Goal: Task Accomplishment & Management: Use online tool/utility

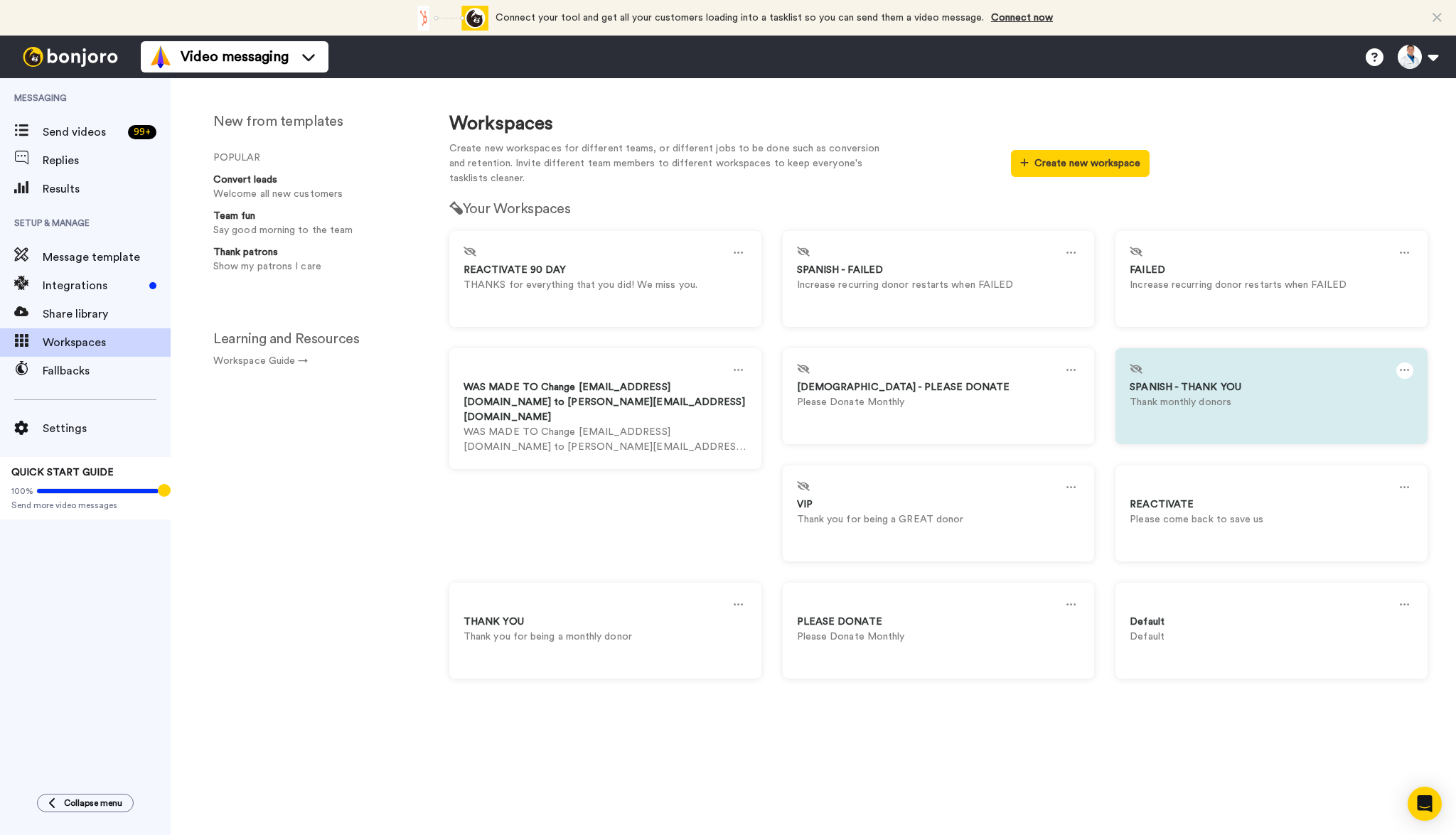
click at [1403, 373] on icon at bounding box center [1404, 369] width 10 height 15
click at [1186, 375] on div "Settings" at bounding box center [1215, 376] width 126 height 28
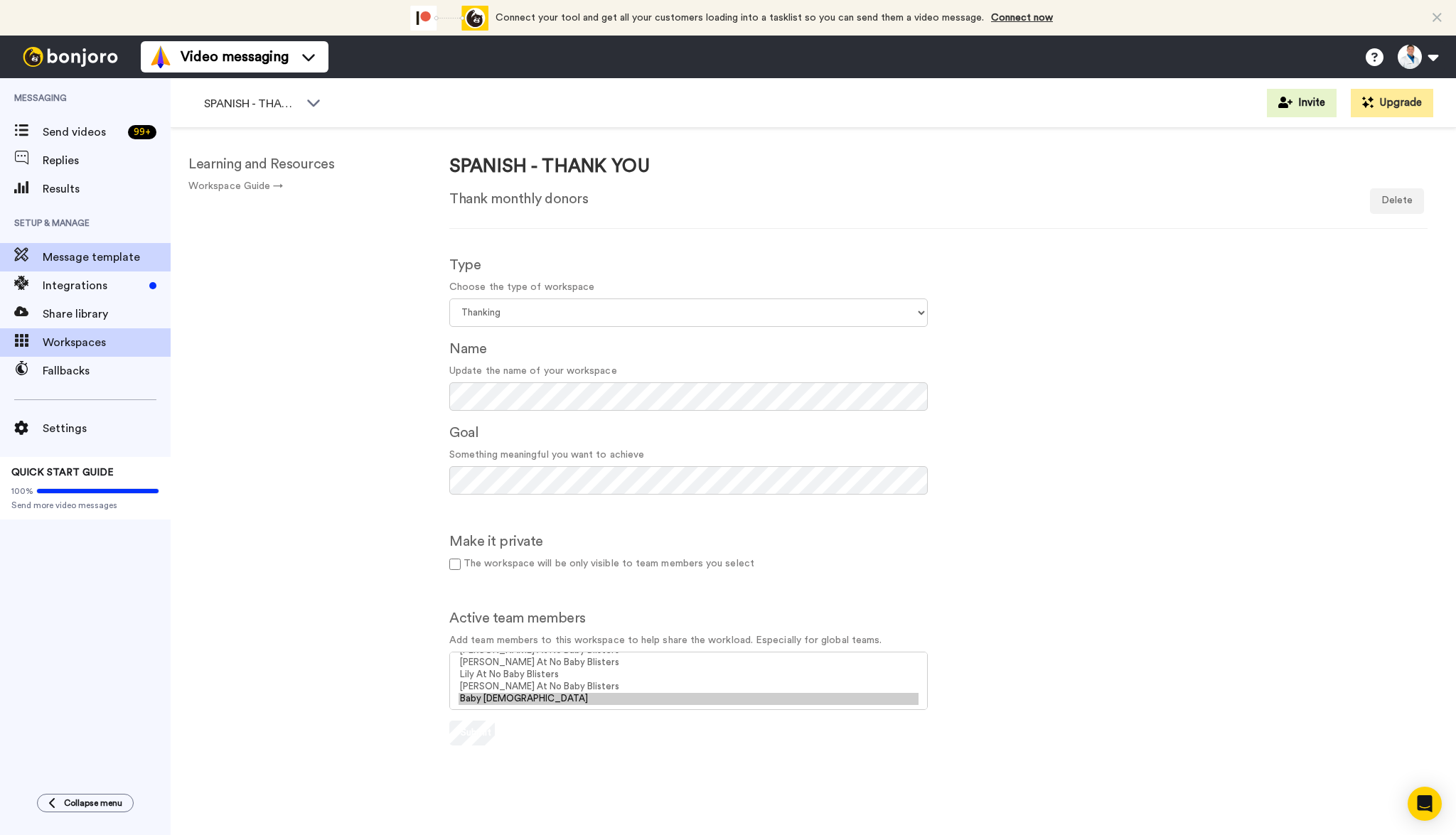
scroll to position [2, 0]
click at [85, 250] on span "Message template" at bounding box center [107, 255] width 128 height 17
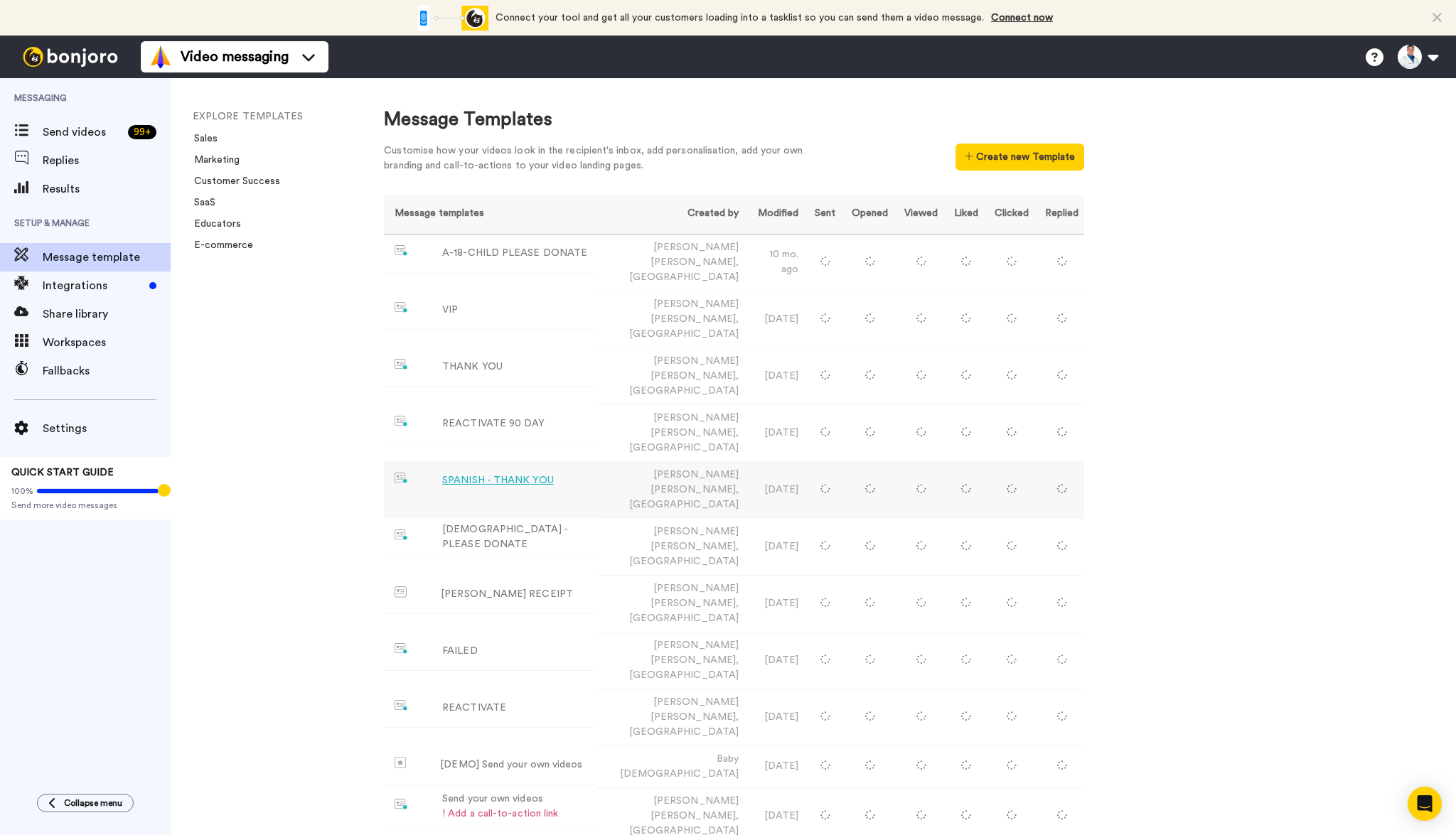
click at [526, 473] on div "SPANISH - THANK YOU" at bounding box center [498, 480] width 112 height 15
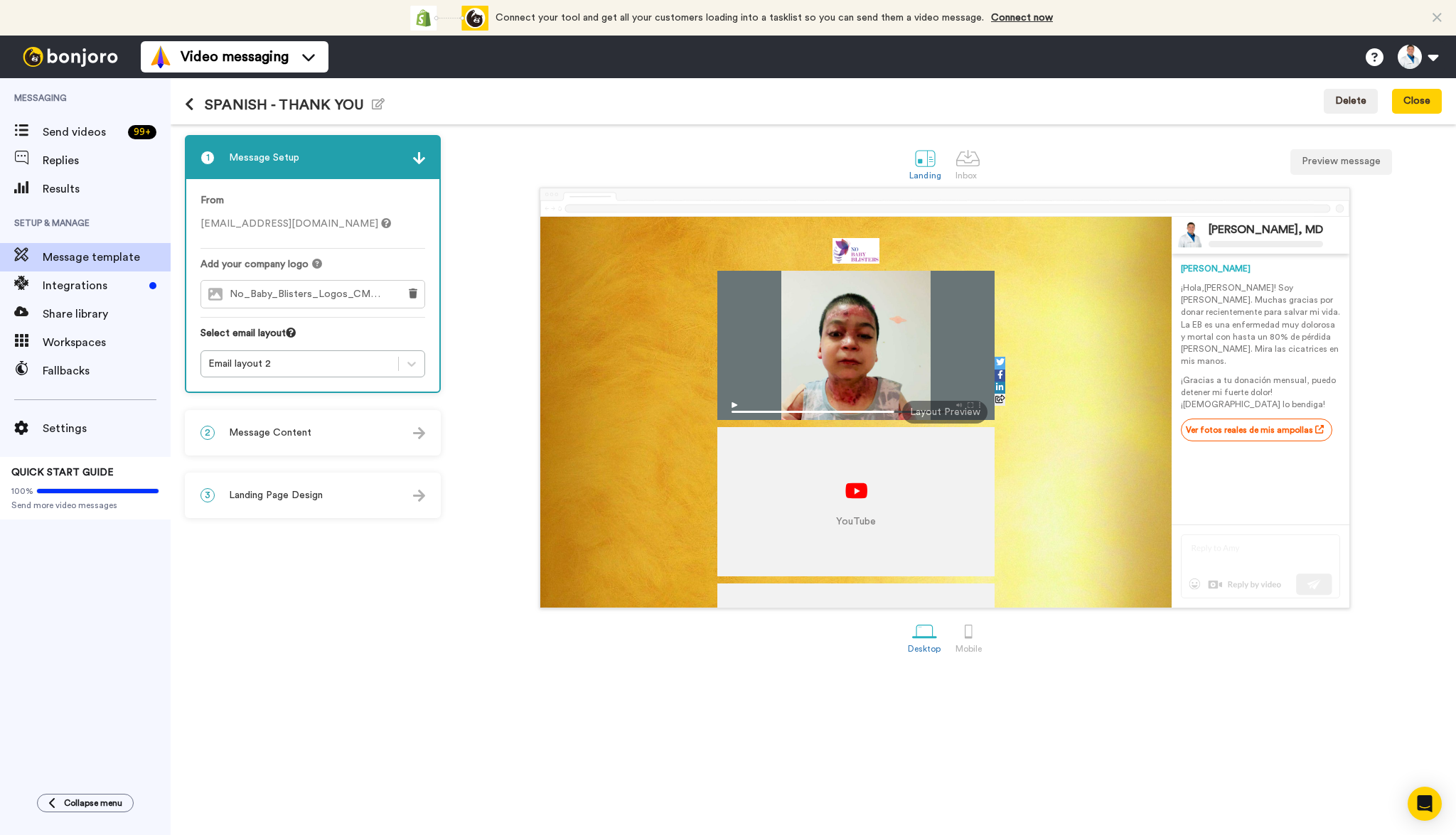
click at [375, 432] on div "2 Message Content" at bounding box center [313, 432] width 253 height 42
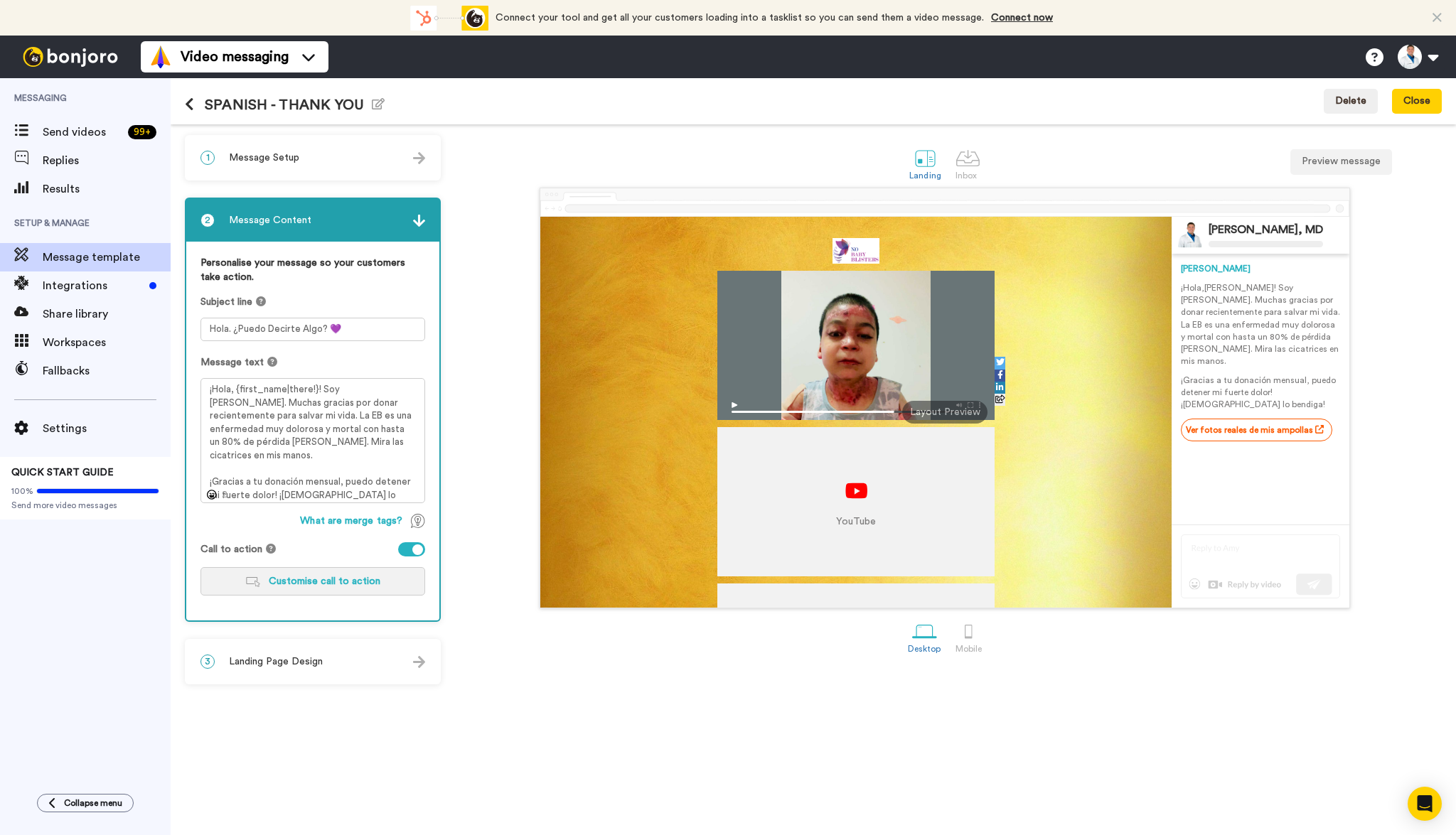
click at [344, 579] on span "Customise call to action" at bounding box center [324, 580] width 112 height 10
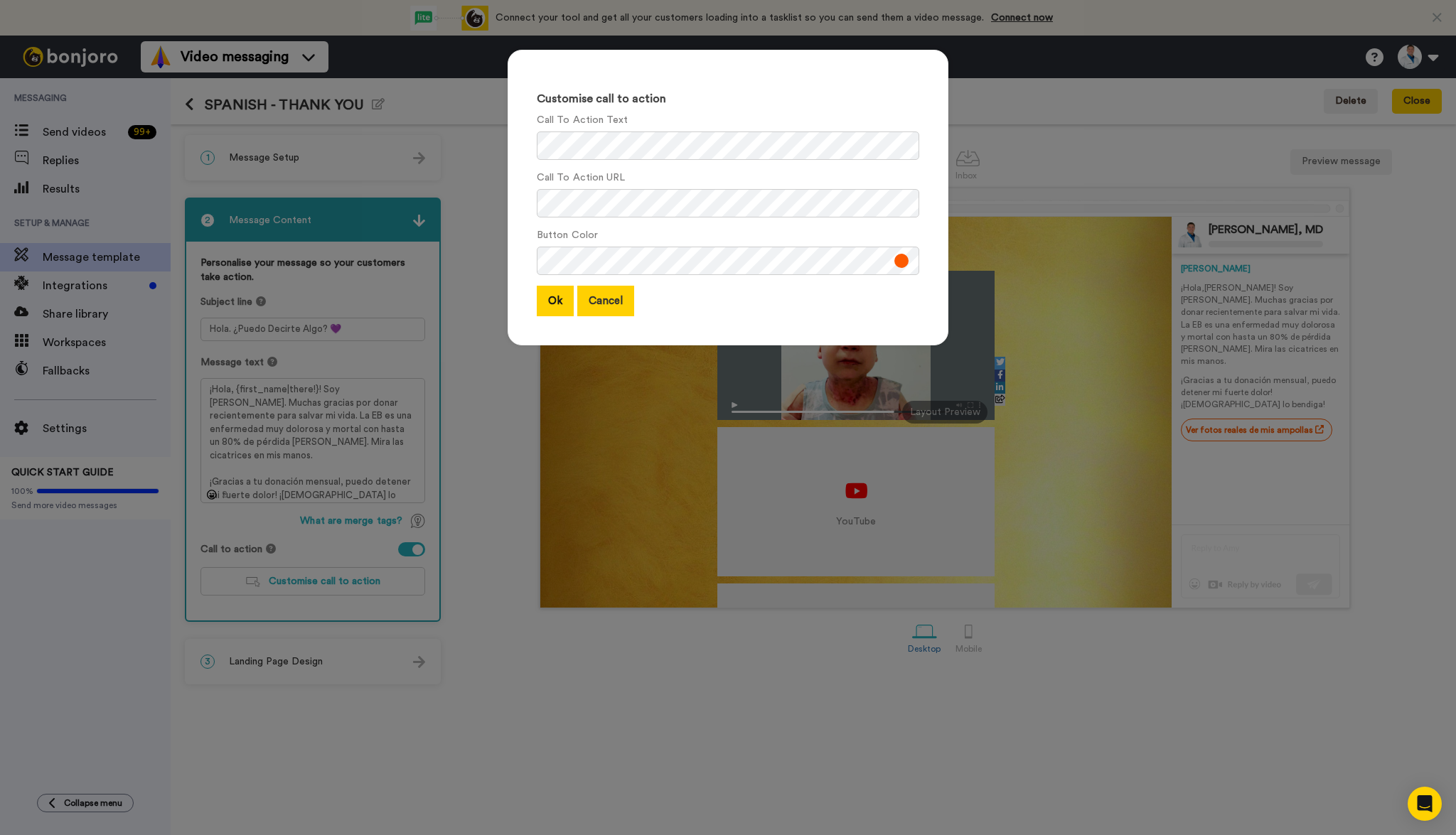
click at [625, 301] on button "Cancel" at bounding box center [605, 301] width 57 height 31
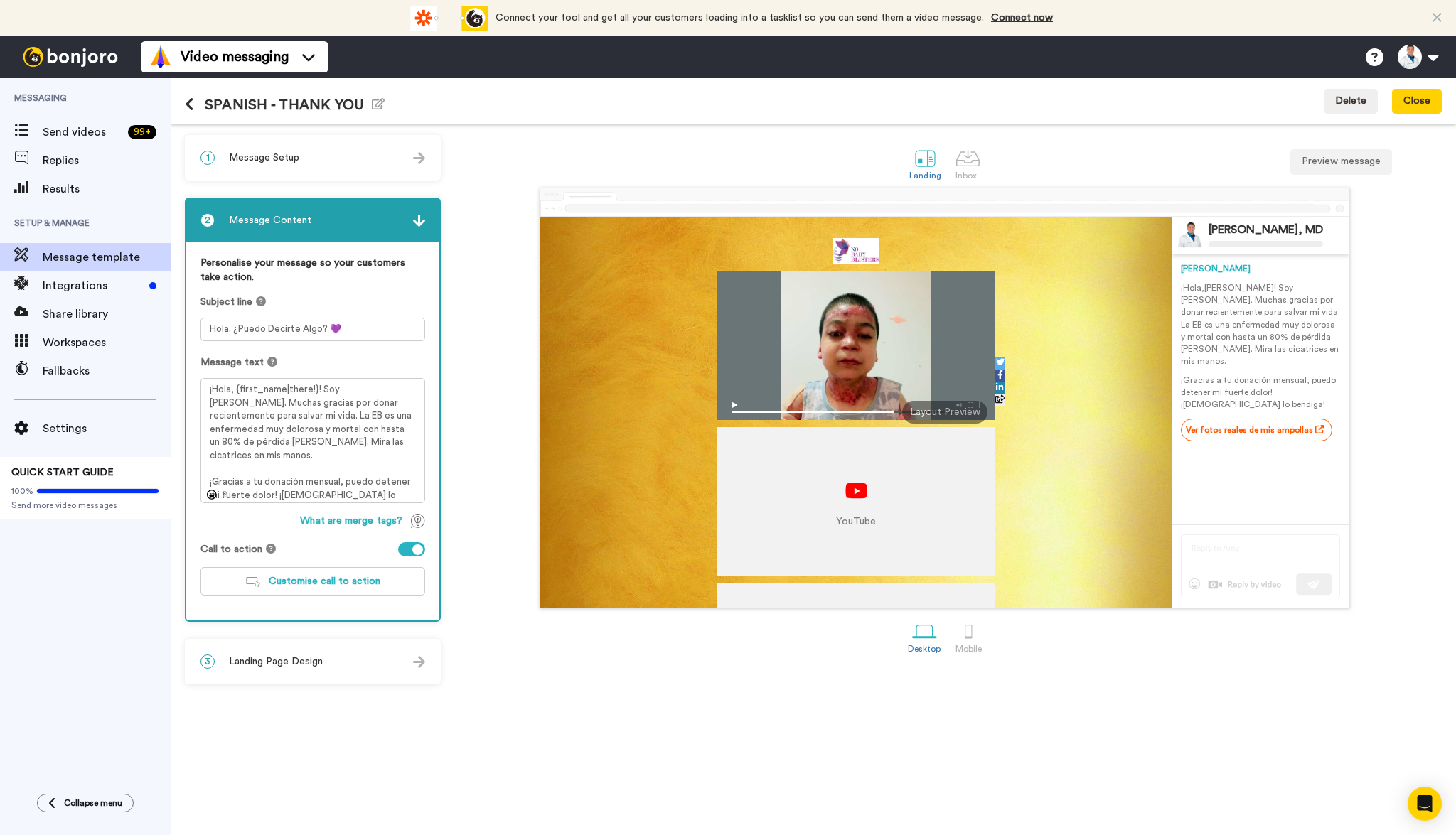
click at [195, 107] on button at bounding box center [195, 105] width 20 height 15
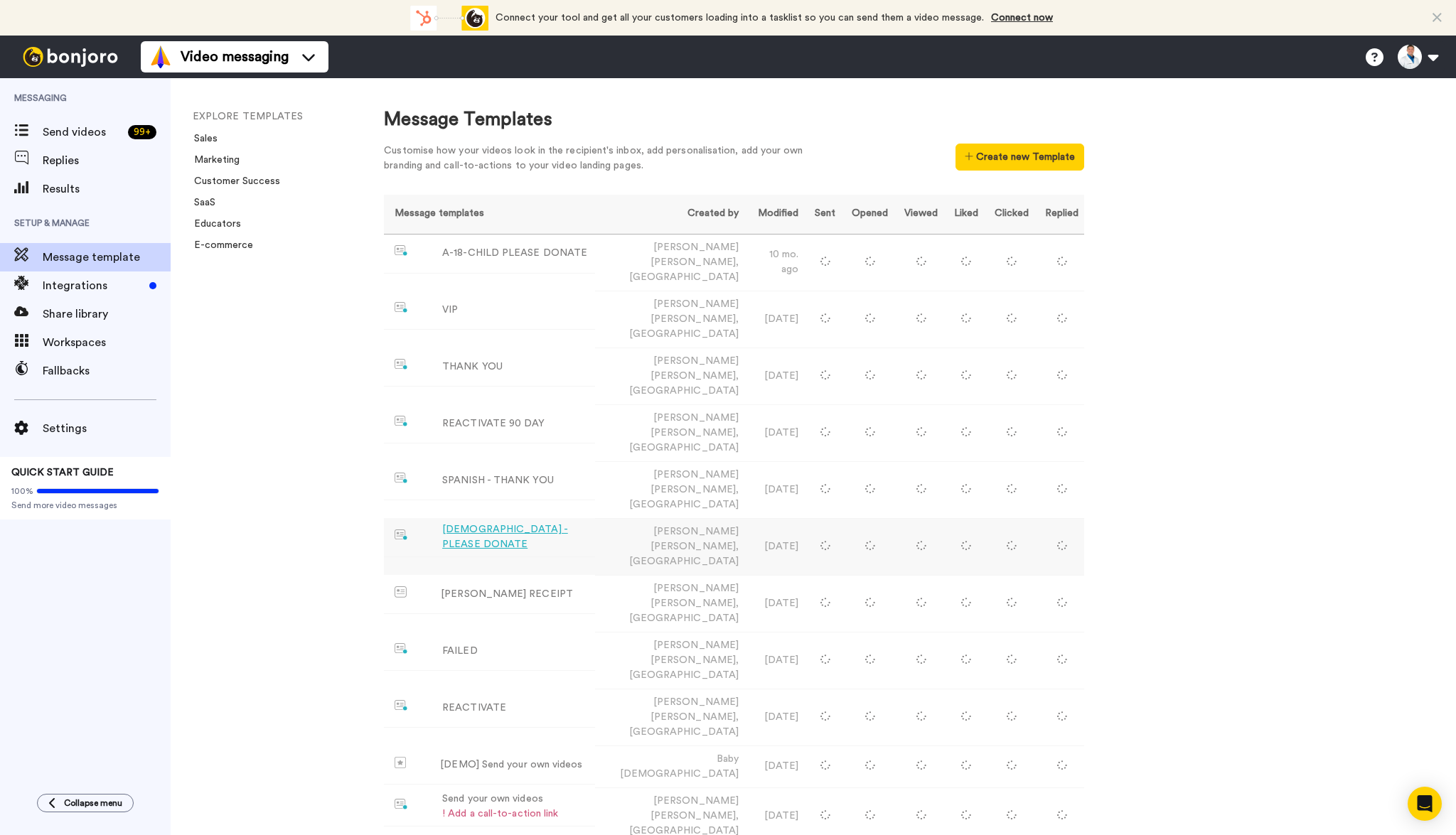
click at [540, 522] on div "[DEMOGRAPHIC_DATA] - PLEASE DONATE" at bounding box center [515, 536] width 147 height 30
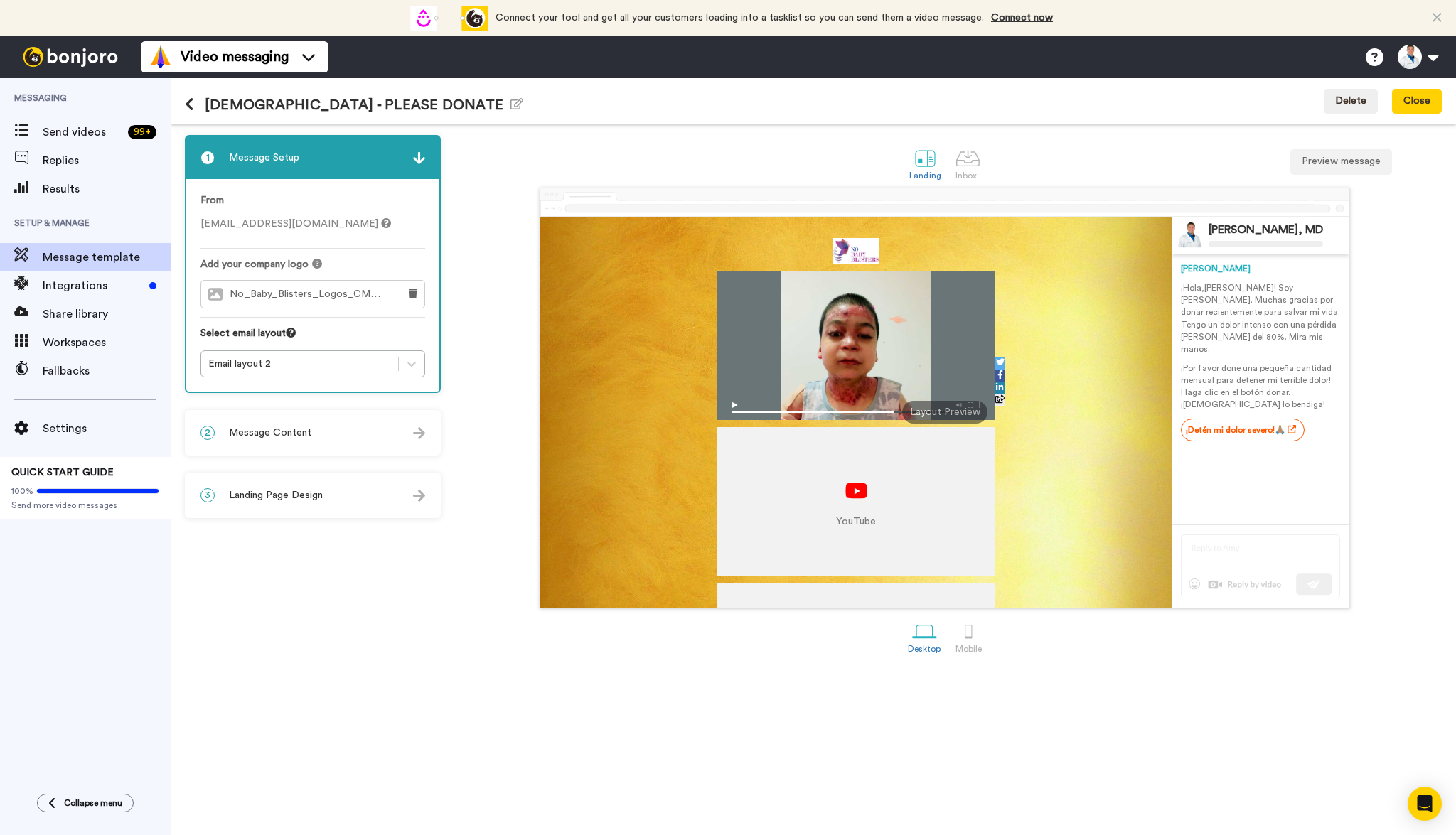
click at [302, 436] on span "Message Content" at bounding box center [269, 432] width 82 height 14
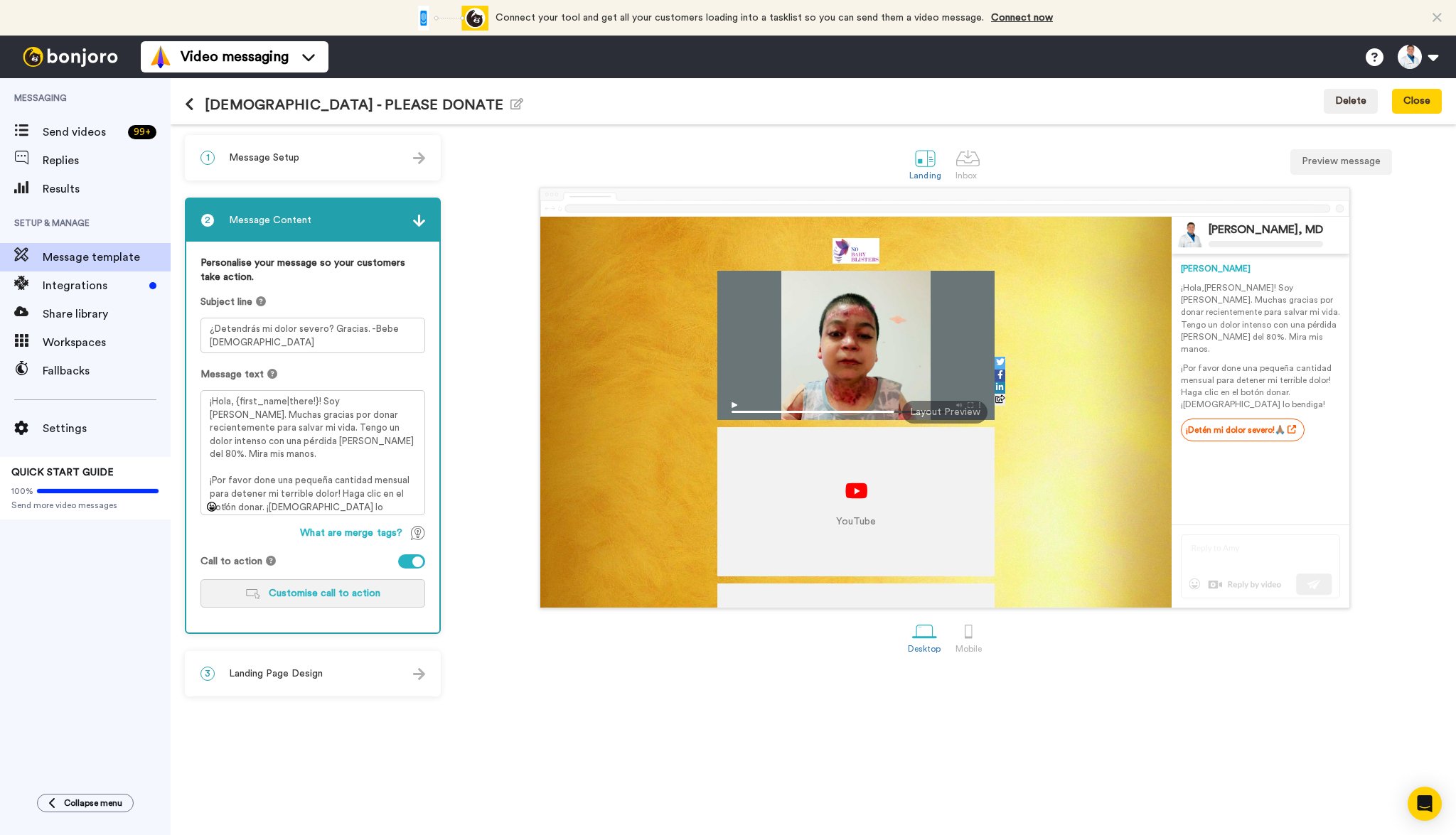
click at [325, 589] on span "Customise call to action" at bounding box center [324, 593] width 112 height 10
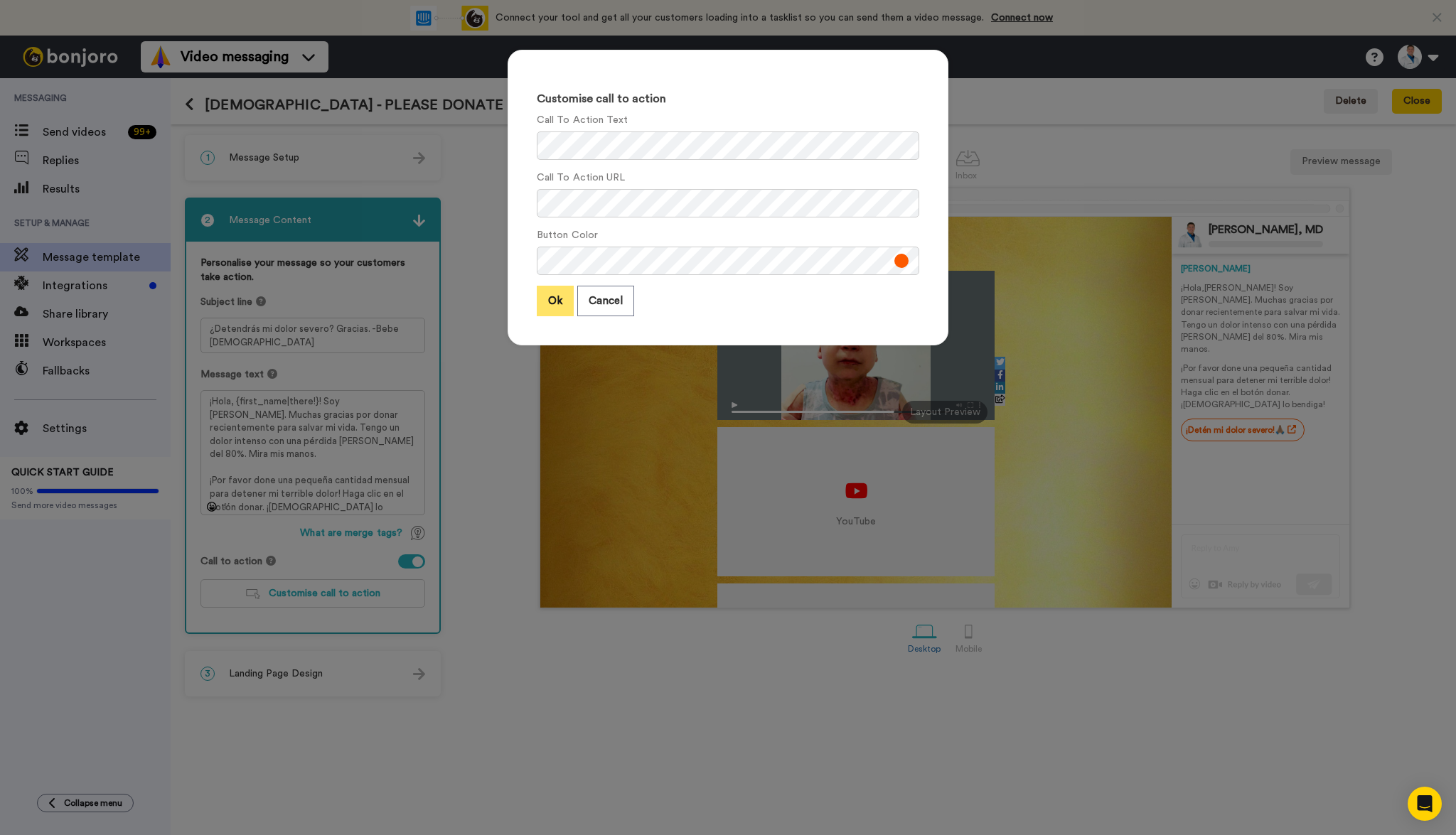
click at [550, 311] on button "Ok" at bounding box center [555, 301] width 37 height 31
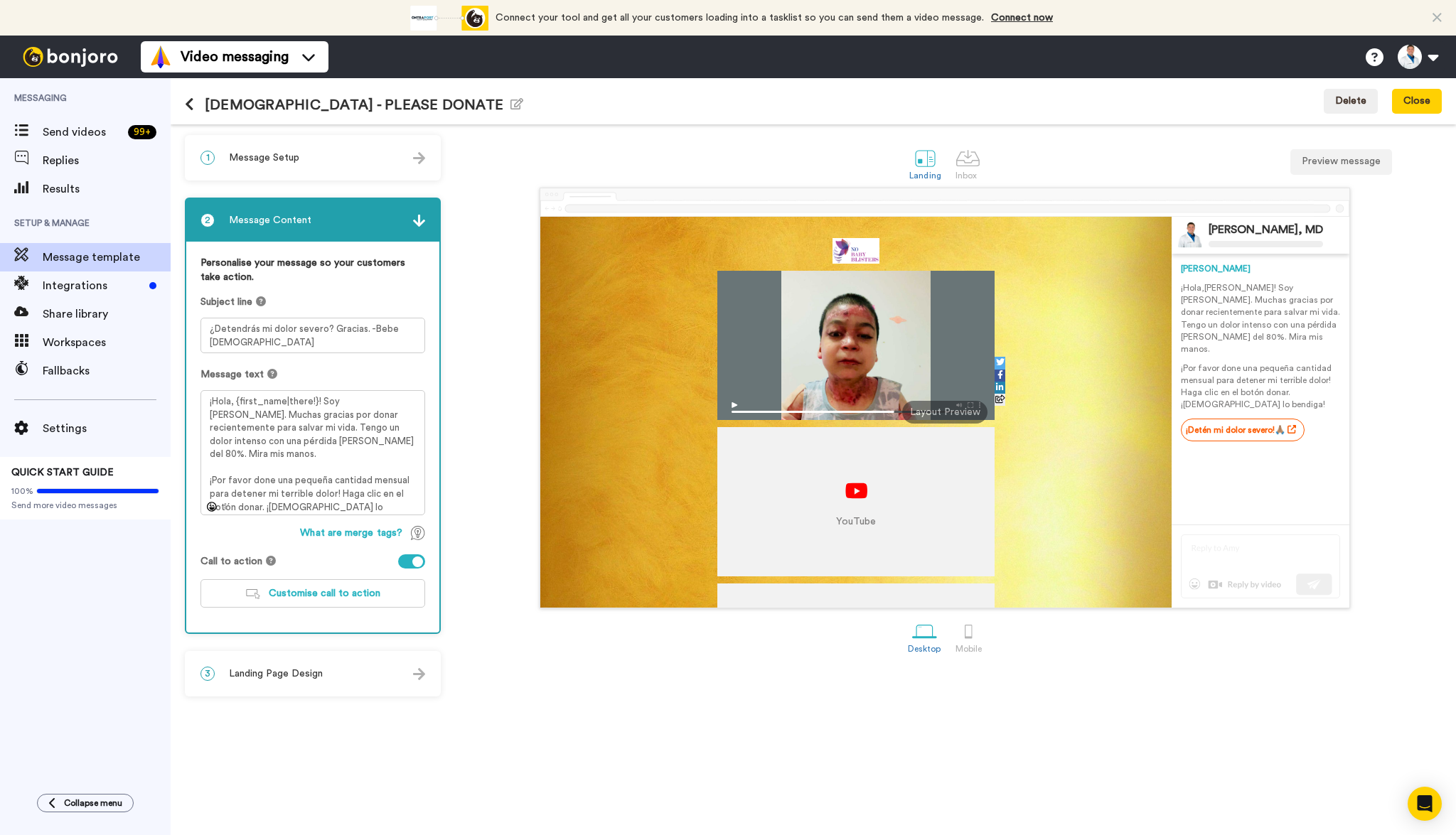
click at [194, 102] on button at bounding box center [195, 105] width 20 height 15
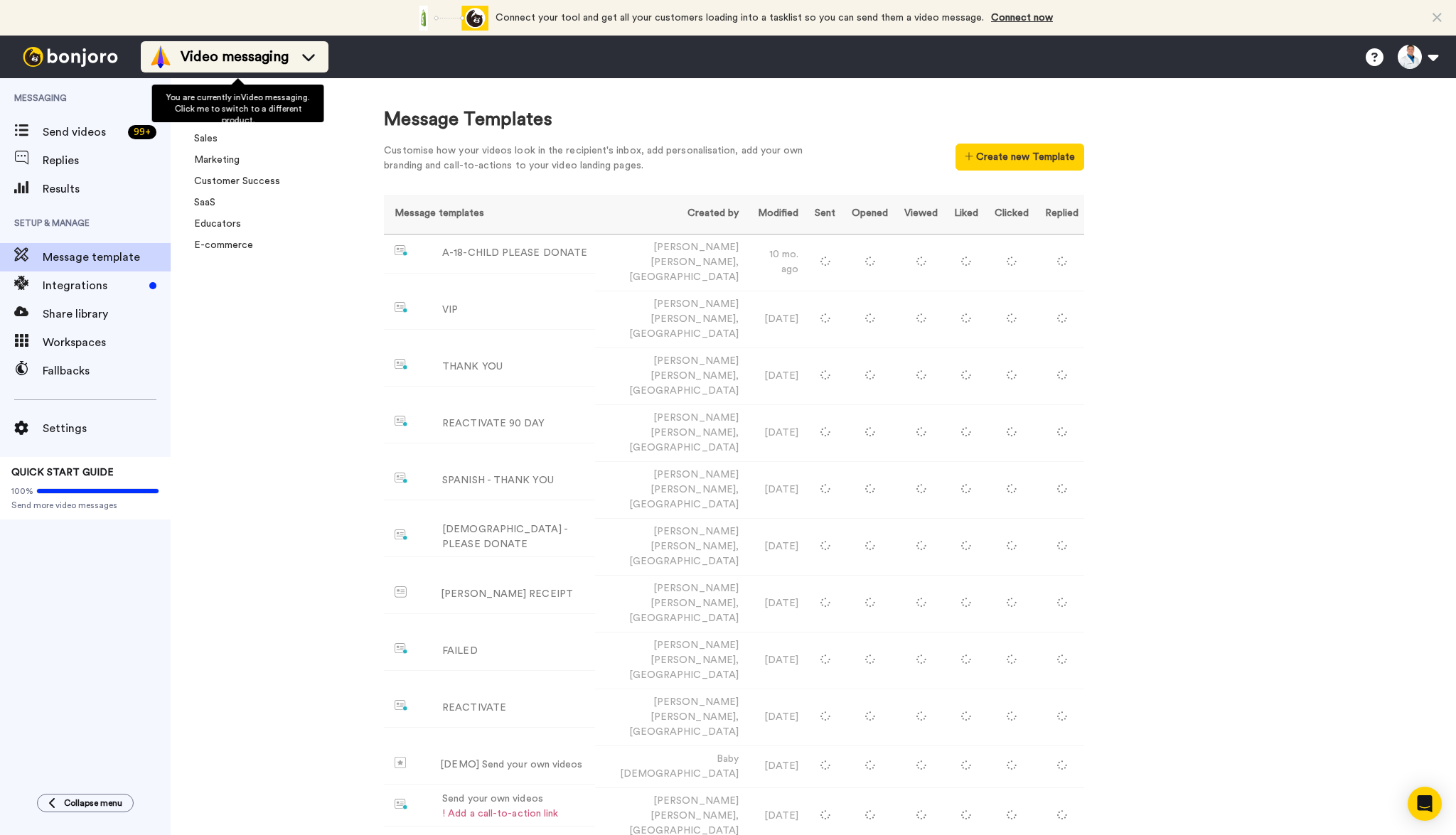
click at [228, 60] on span "Video messaging" at bounding box center [235, 57] width 108 height 20
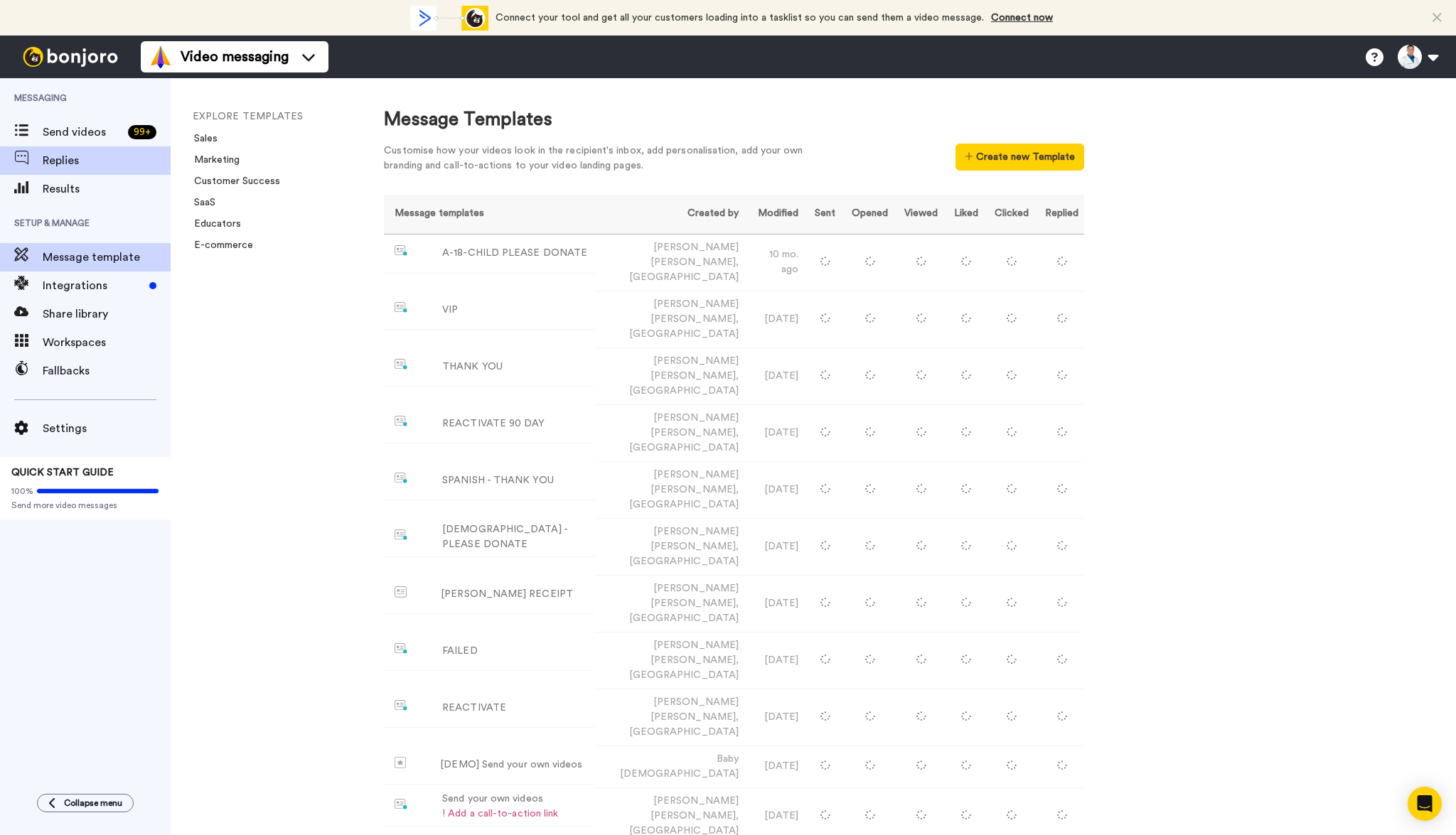
click at [76, 164] on span "Replies" at bounding box center [107, 160] width 128 height 17
